Goal: Task Accomplishment & Management: Use online tool/utility

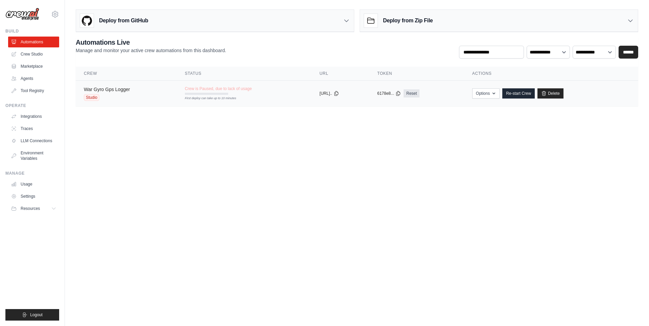
click at [122, 87] on link "War Gyro Gps Logger" at bounding box center [107, 89] width 46 height 5
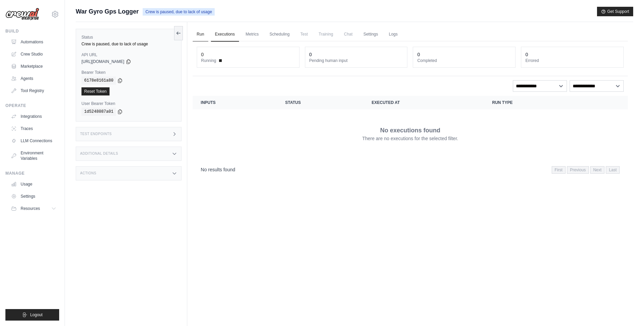
click at [203, 34] on link "Run" at bounding box center [201, 34] width 16 height 14
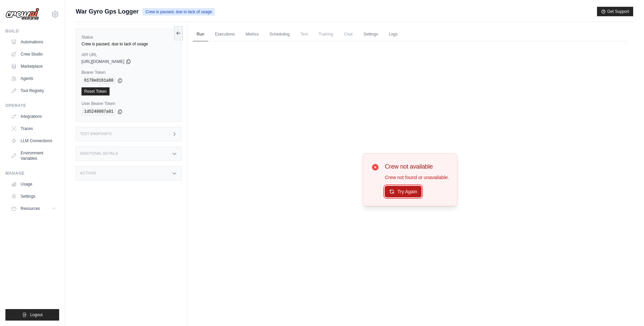
click at [407, 188] on button "Try Again" at bounding box center [403, 191] width 37 height 11
click at [227, 32] on link "Executions" at bounding box center [225, 34] width 28 height 14
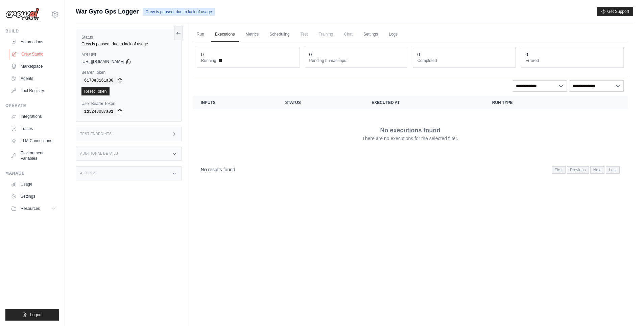
click at [30, 57] on link "Crew Studio" at bounding box center [34, 54] width 51 height 11
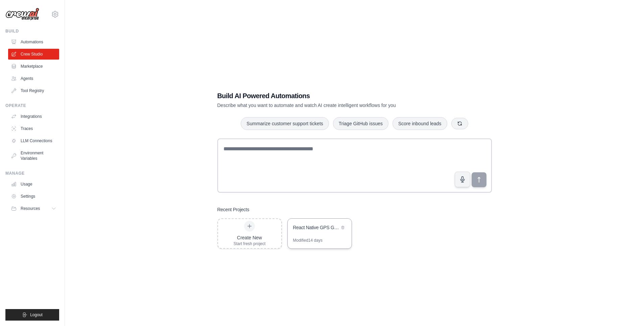
click at [324, 235] on div "React Native GPS Gyroscope Logger" at bounding box center [320, 227] width 64 height 19
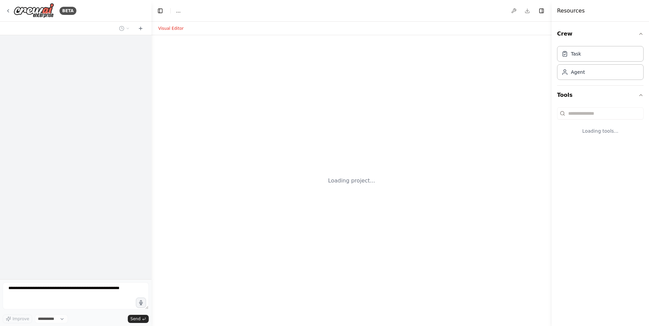
select select "****"
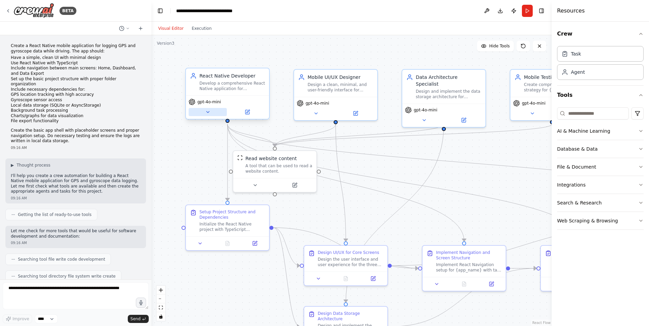
click at [208, 112] on icon at bounding box center [208, 111] width 3 height 1
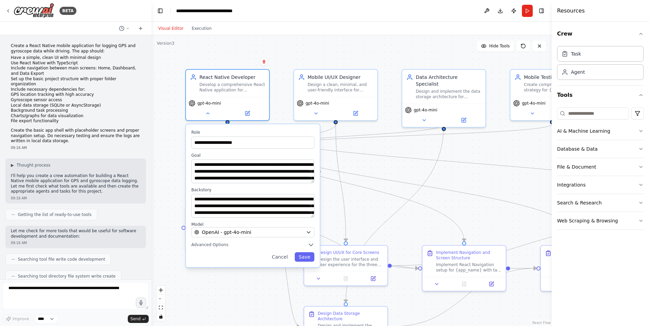
click at [253, 240] on div "**********" at bounding box center [253, 195] width 134 height 143
click at [258, 237] on button "OpenAI - gpt-4o-mini" at bounding box center [252, 232] width 123 height 10
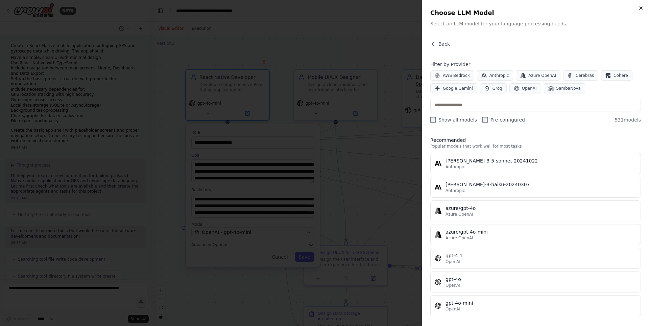
click at [642, 7] on icon "button" at bounding box center [640, 7] width 5 height 5
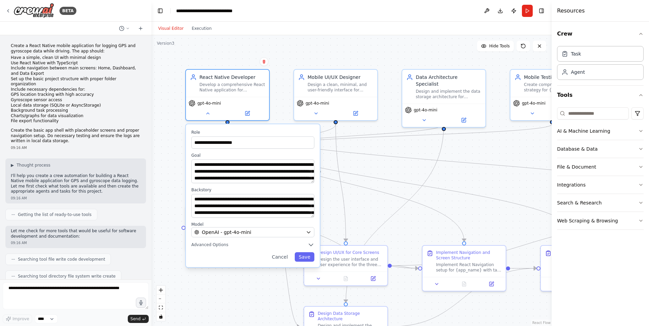
click at [292, 65] on div "**********" at bounding box center [351, 180] width 400 height 290
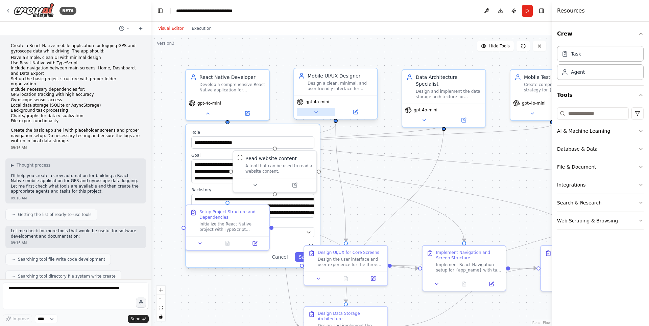
click at [316, 113] on icon at bounding box center [315, 111] width 5 height 5
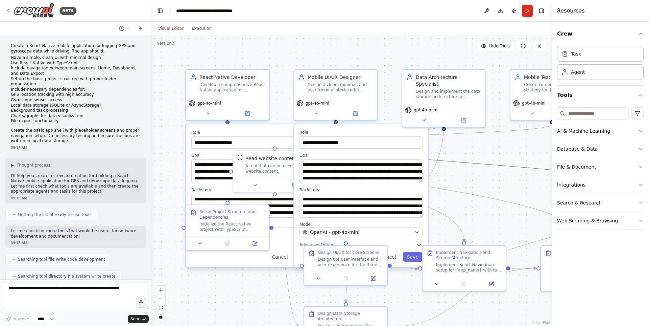
click at [446, 161] on icon "Edge from f2eba215-9c11-495a-b9be-c986c4085fd4 to e119dd3f-47a8-4daa-8b29-681be…" at bounding box center [463, 162] width 473 height 76
click at [358, 110] on icon at bounding box center [355, 111] width 5 height 5
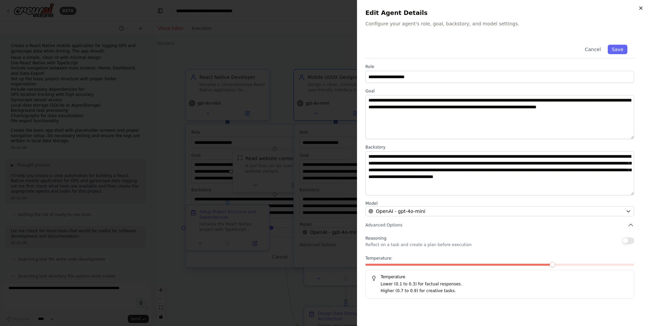
click at [641, 8] on icon "button" at bounding box center [641, 8] width 3 height 3
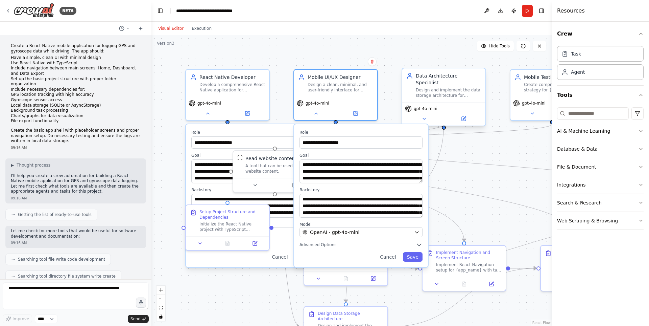
click at [439, 87] on div "Design and implement the data storage architecture for {app_name}, including SQ…" at bounding box center [449, 92] width 66 height 11
click at [442, 115] on button at bounding box center [424, 119] width 38 height 8
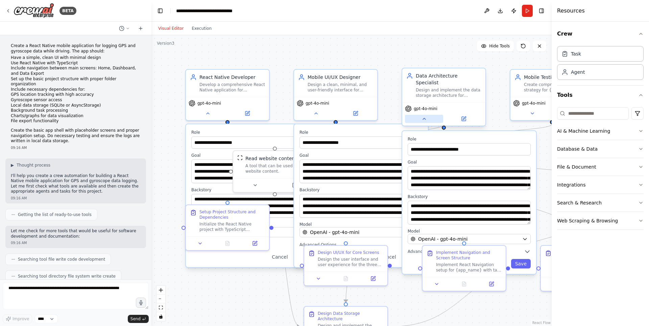
click at [425, 116] on icon at bounding box center [424, 118] width 5 height 5
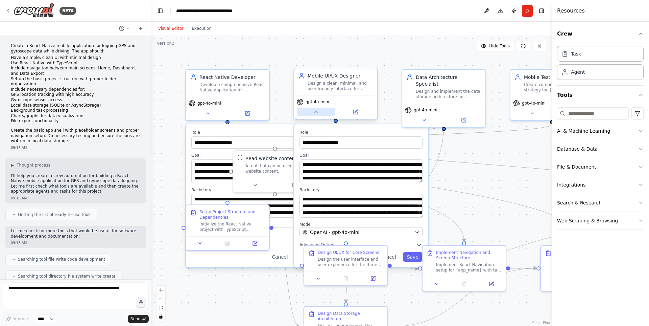
click at [316, 110] on icon at bounding box center [315, 111] width 5 height 5
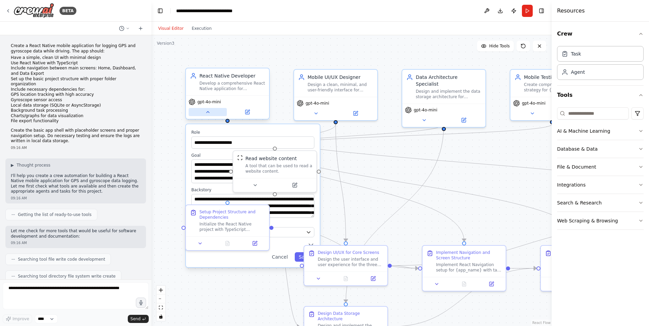
click at [210, 111] on icon at bounding box center [207, 111] width 5 height 5
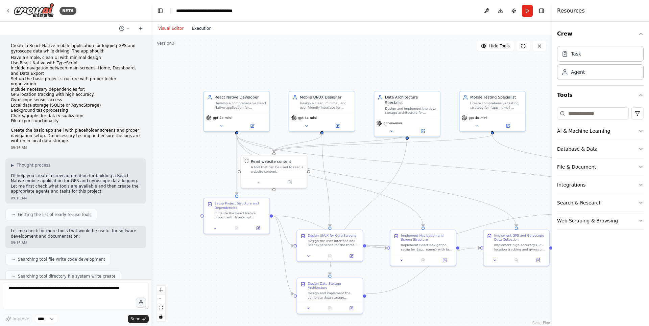
click at [202, 30] on button "Execution" at bounding box center [202, 28] width 28 height 8
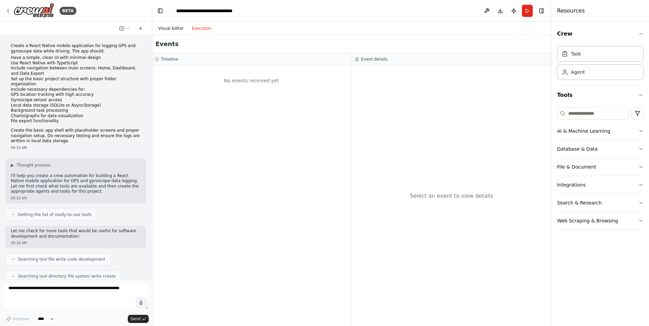
click at [172, 27] on button "Visual Editor" at bounding box center [170, 28] width 33 height 8
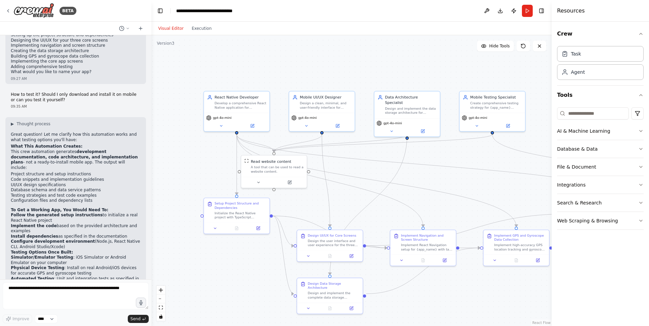
scroll to position [1026, 0]
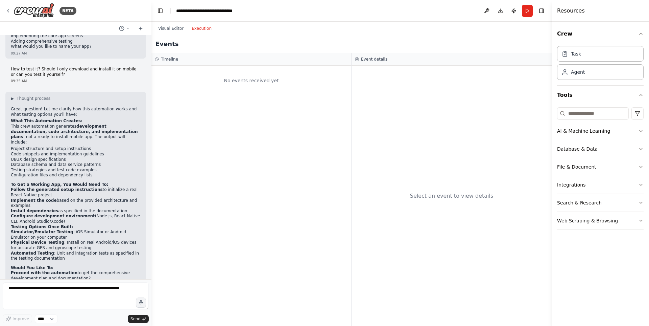
click at [199, 32] on button "Execution" at bounding box center [202, 28] width 28 height 8
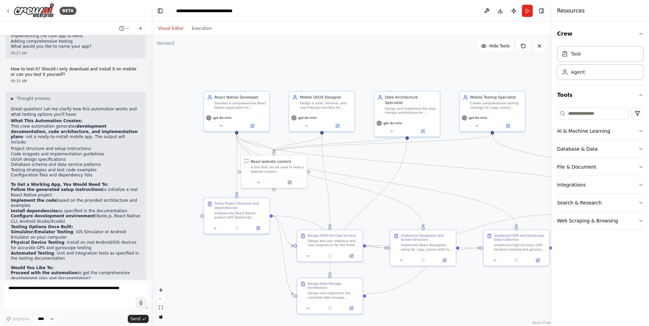
click at [174, 26] on button "Visual Editor" at bounding box center [170, 28] width 33 height 8
click at [529, 11] on button "Run" at bounding box center [527, 11] width 11 height 12
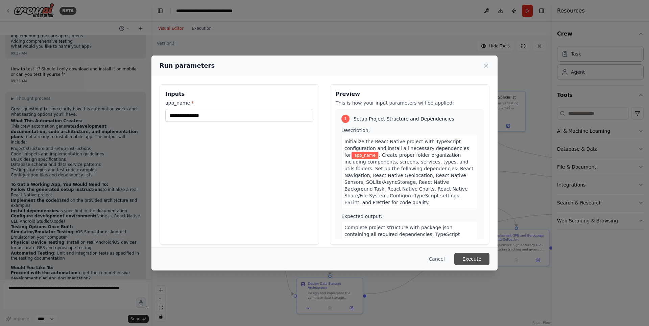
click at [475, 260] on button "Execute" at bounding box center [471, 259] width 35 height 12
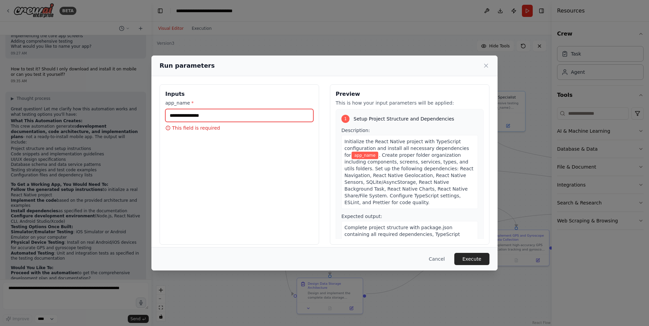
click at [233, 118] on input "app_name *" at bounding box center [239, 115] width 148 height 13
click at [486, 65] on icon at bounding box center [485, 65] width 3 height 3
